Goal: Task Accomplishment & Management: Check status

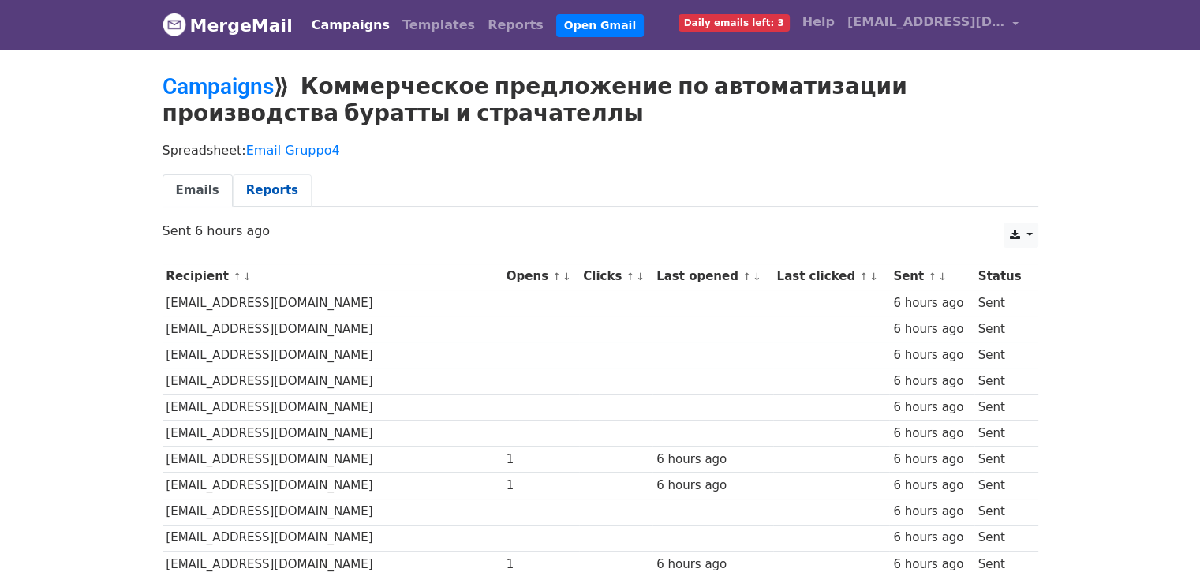
click at [240, 189] on link "Reports" at bounding box center [272, 190] width 79 height 32
click at [268, 188] on link "Reports" at bounding box center [272, 190] width 79 height 32
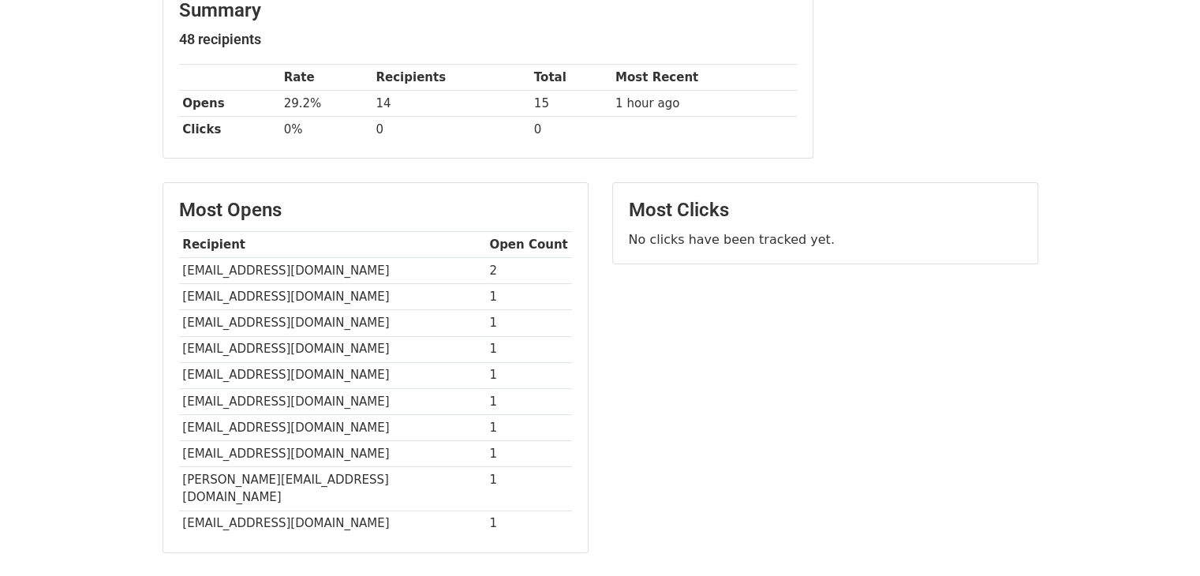
scroll to position [158, 0]
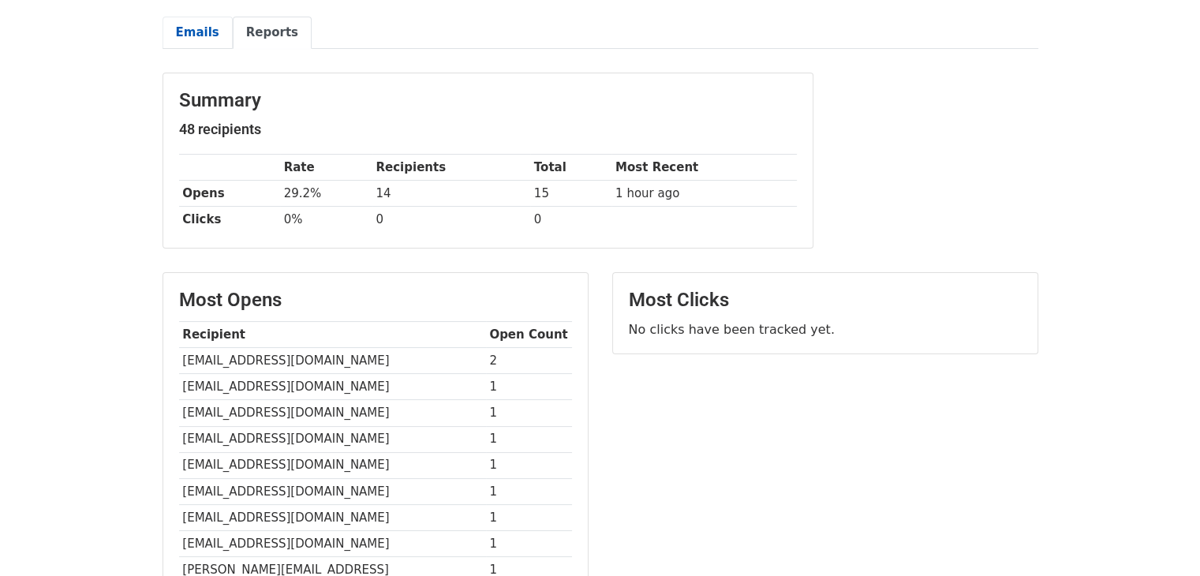
click at [189, 27] on link "Emails" at bounding box center [198, 33] width 70 height 32
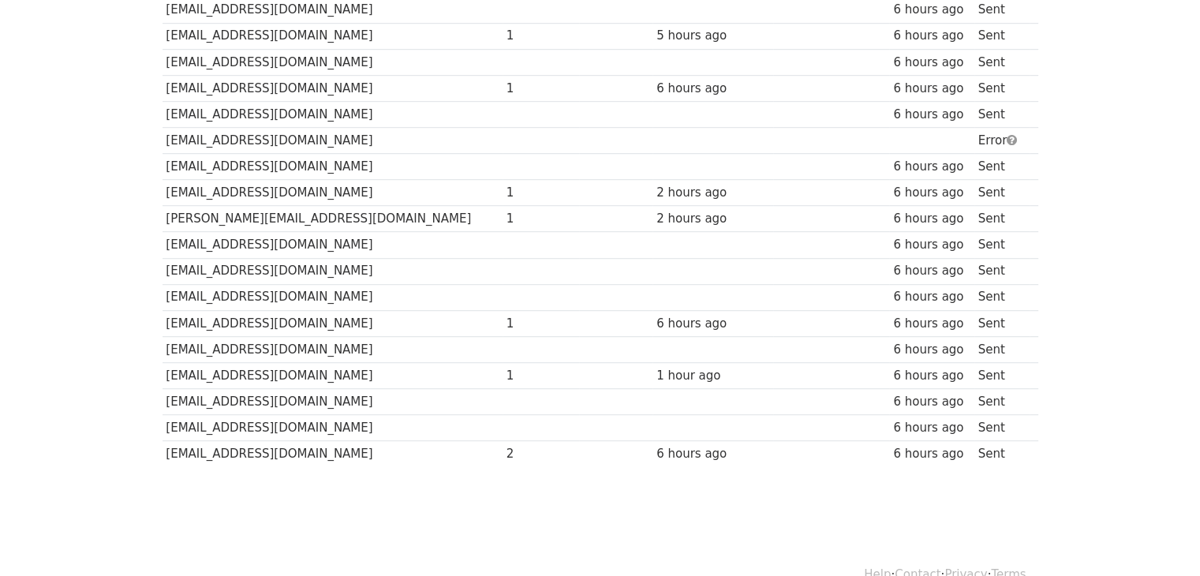
scroll to position [1098, 0]
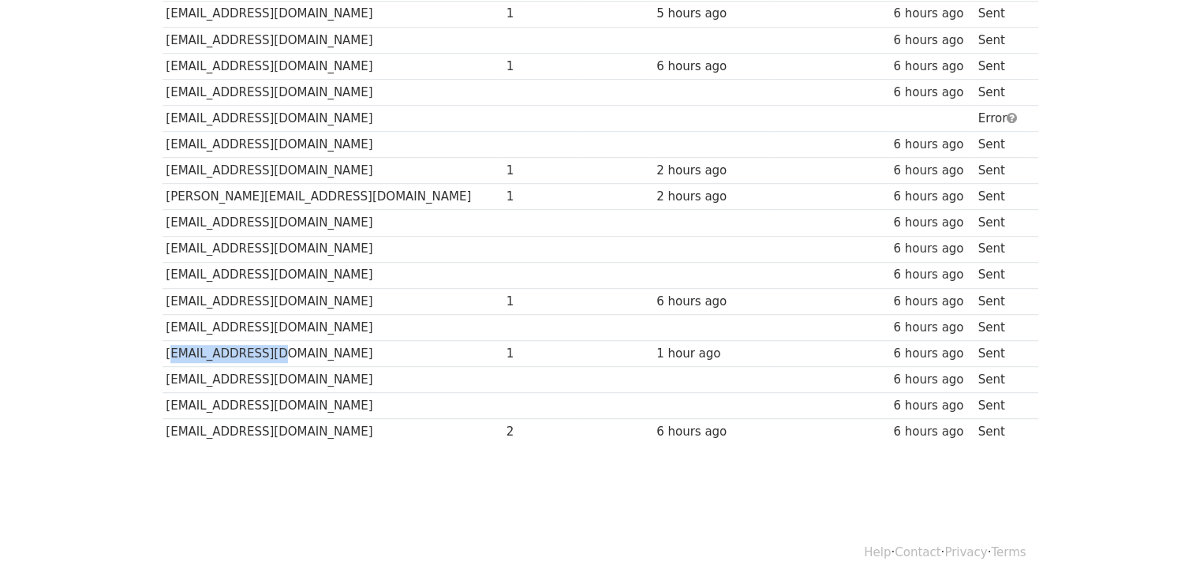
drag, startPoint x: 261, startPoint y: 344, endPoint x: 167, endPoint y: 342, distance: 93.9
click at [167, 342] on td "[EMAIL_ADDRESS][DOMAIN_NAME]" at bounding box center [333, 353] width 340 height 26
copy td "[EMAIL_ADDRESS][DOMAIN_NAME]"
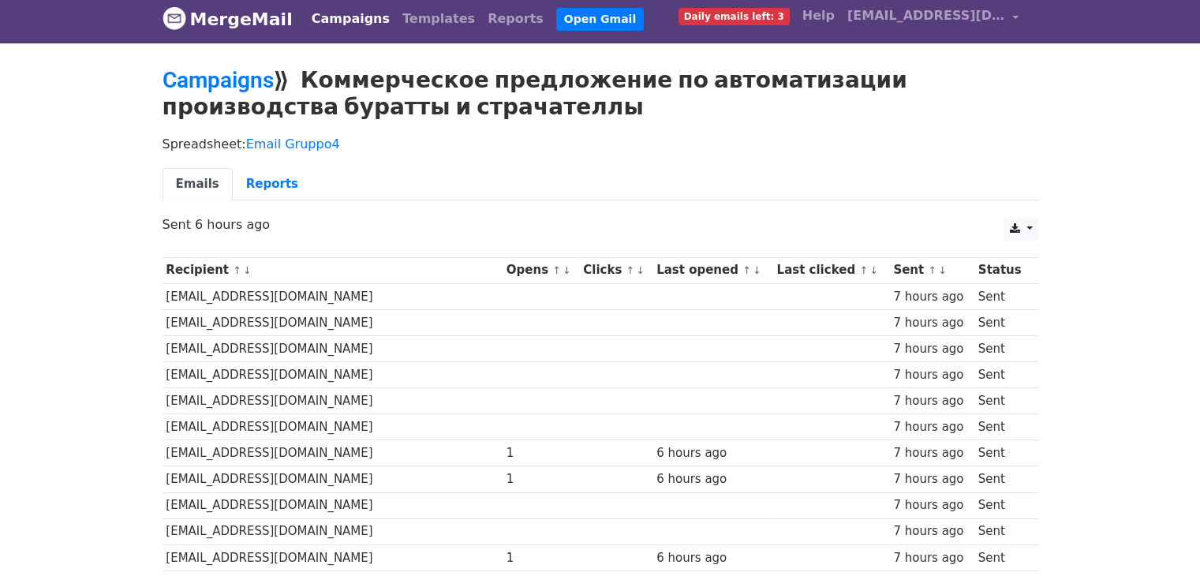
scroll to position [0, 0]
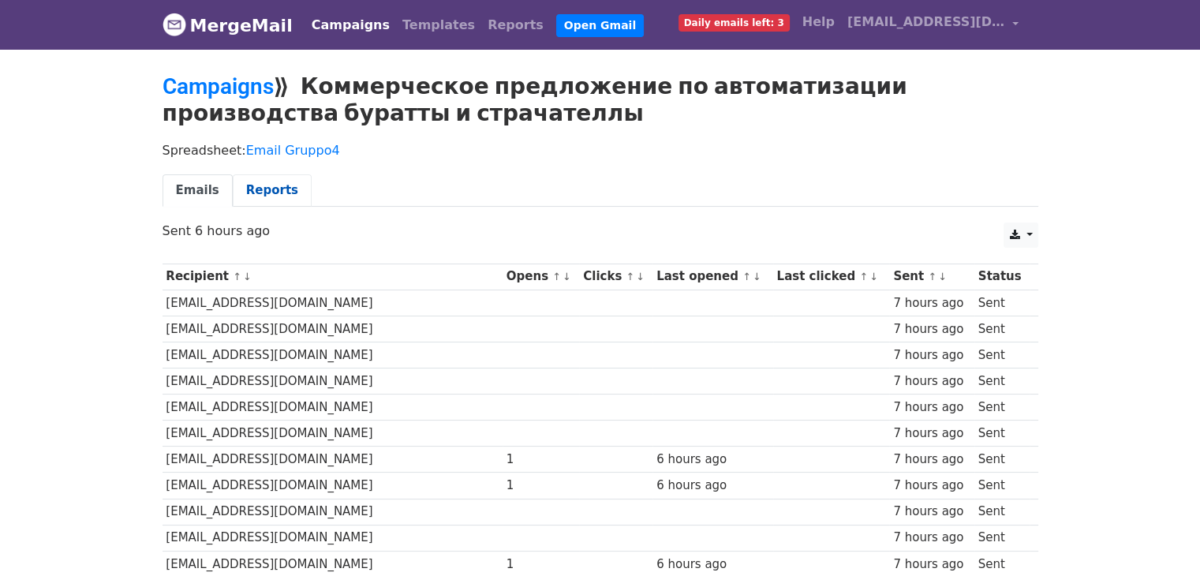
click at [250, 187] on link "Reports" at bounding box center [272, 190] width 79 height 32
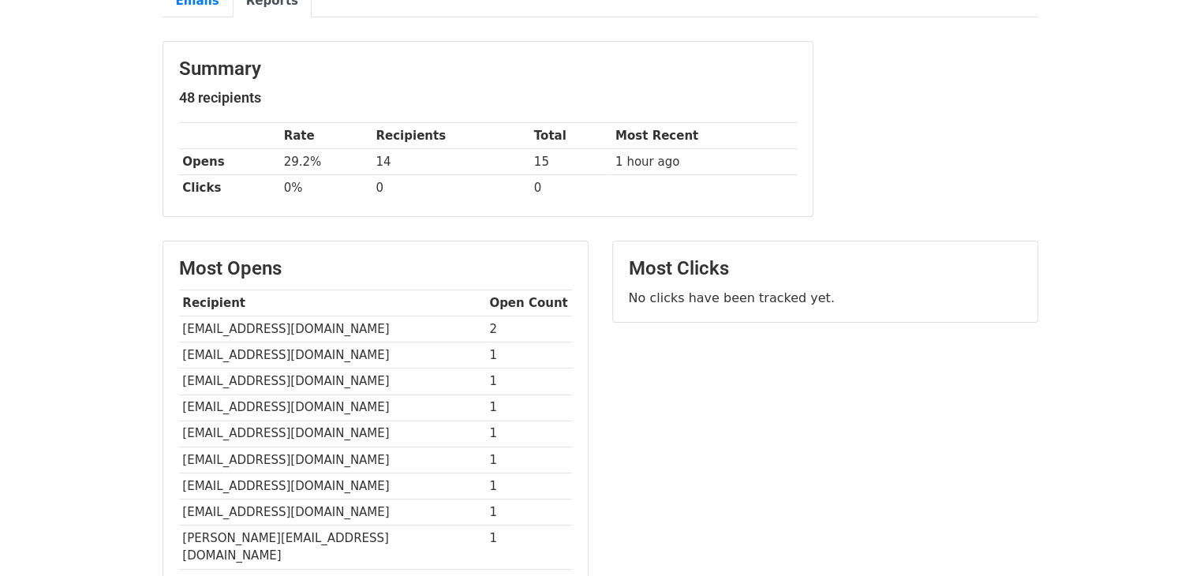
scroll to position [451, 0]
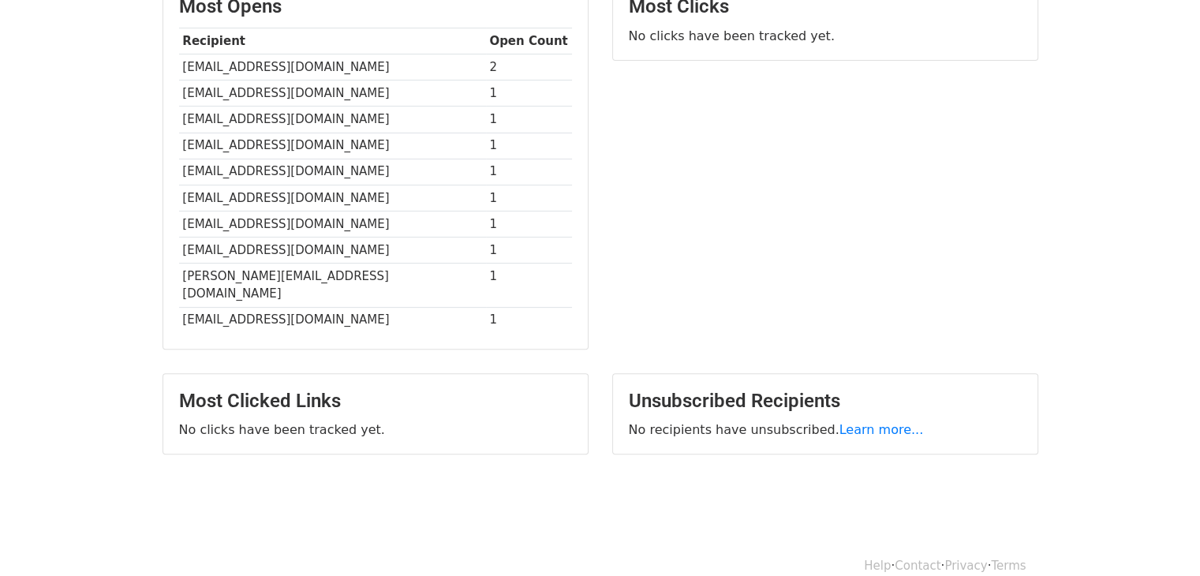
click at [24, 137] on body "MergeMail Campaigns Templates Reports Open Gmail Daily emails left: 3 Help sanp…" at bounding box center [600, 41] width 1200 height 985
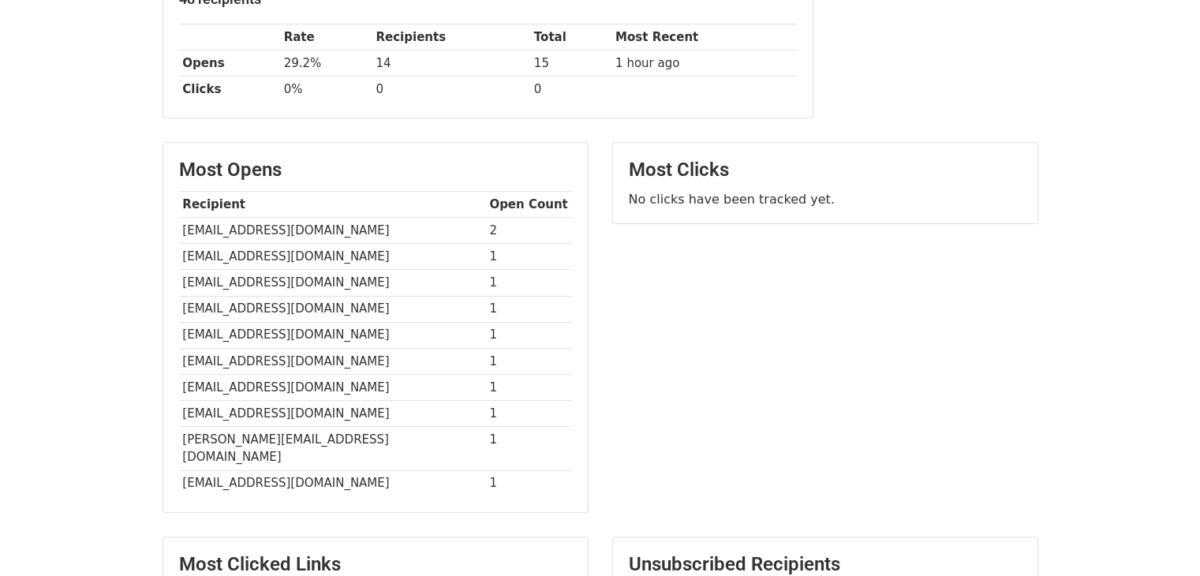
scroll to position [0, 0]
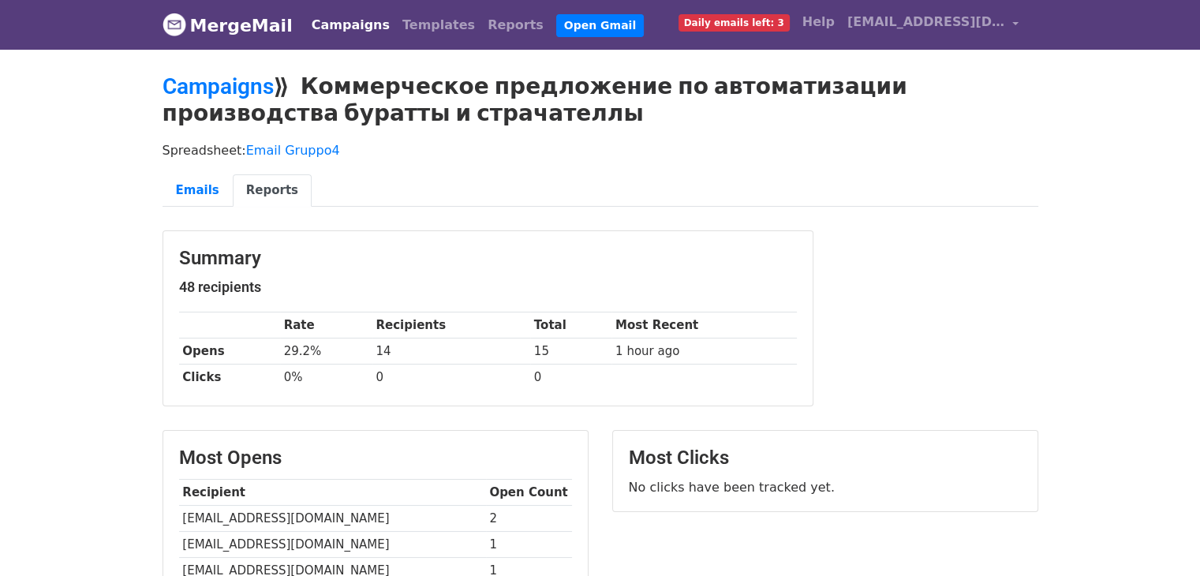
click at [244, 188] on link "Reports" at bounding box center [272, 190] width 79 height 32
click at [271, 187] on link "Reports" at bounding box center [272, 190] width 79 height 32
